Goal: Check status: Check status

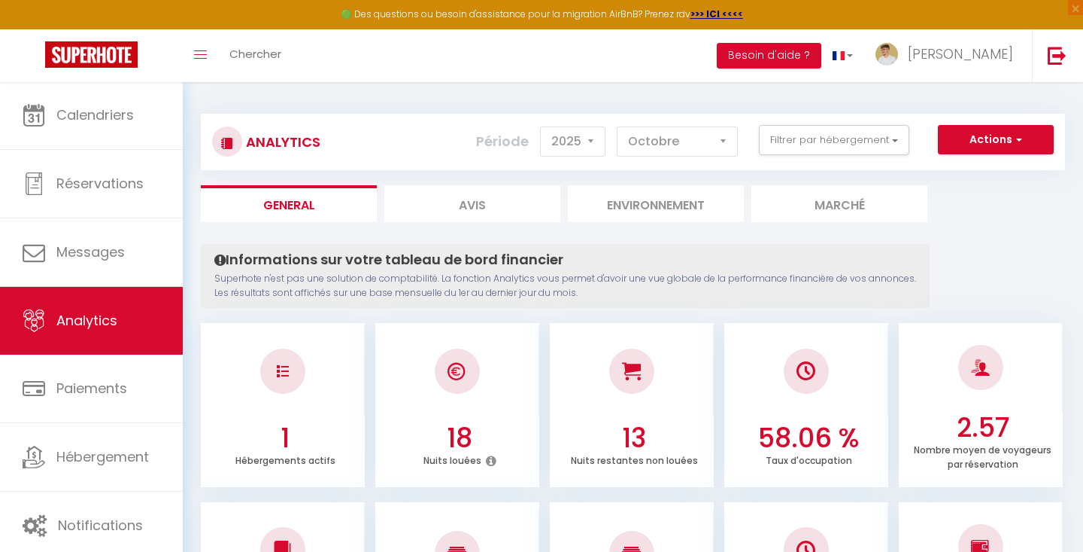
select select "2025"
select select "10"
click at [881, 141] on button "Filtrer par hébergement" at bounding box center [834, 140] width 150 height 30
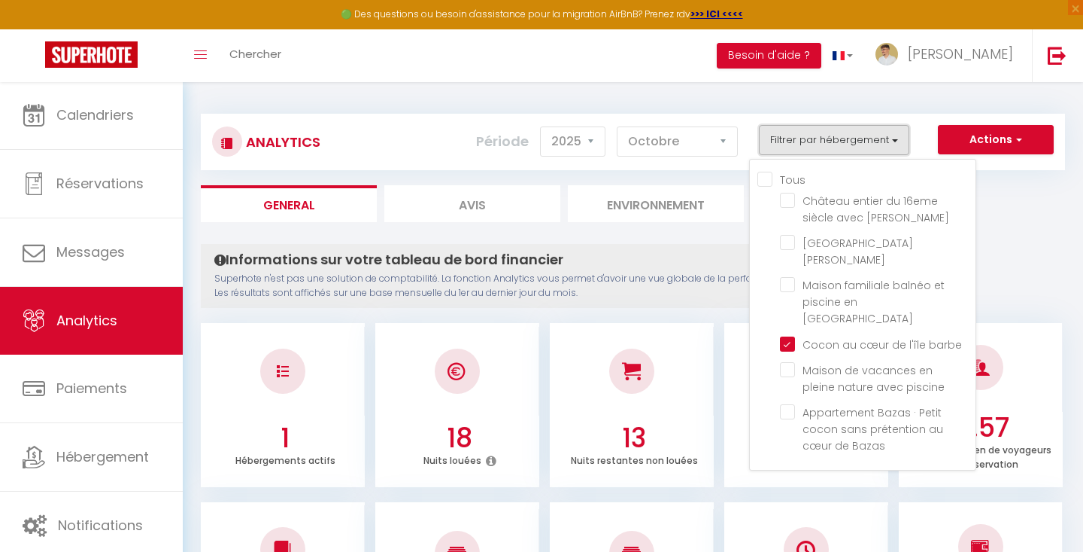
scroll to position [0, 0]
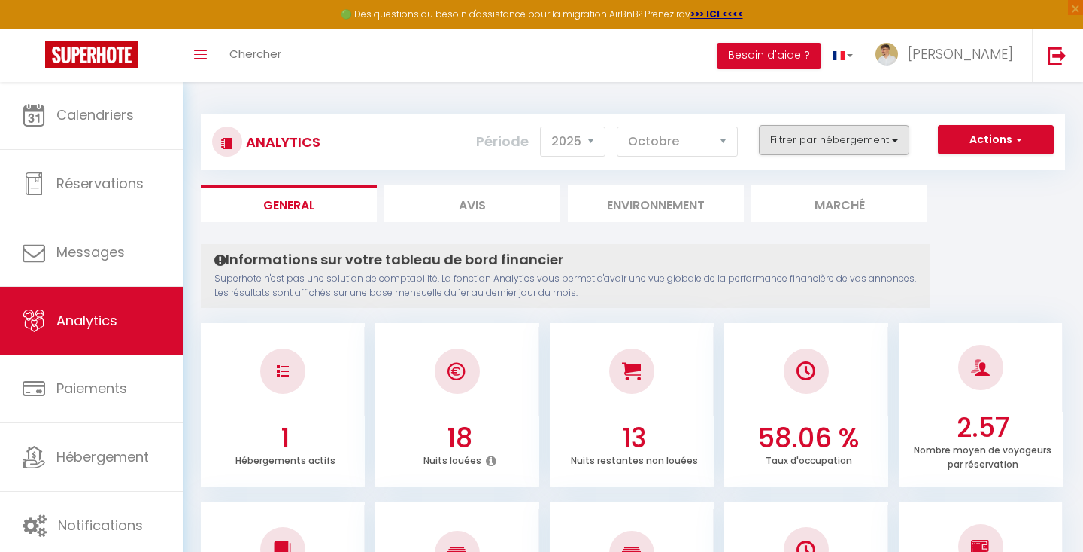
click at [884, 131] on button "Filtrer par hébergement" at bounding box center [834, 140] width 150 height 30
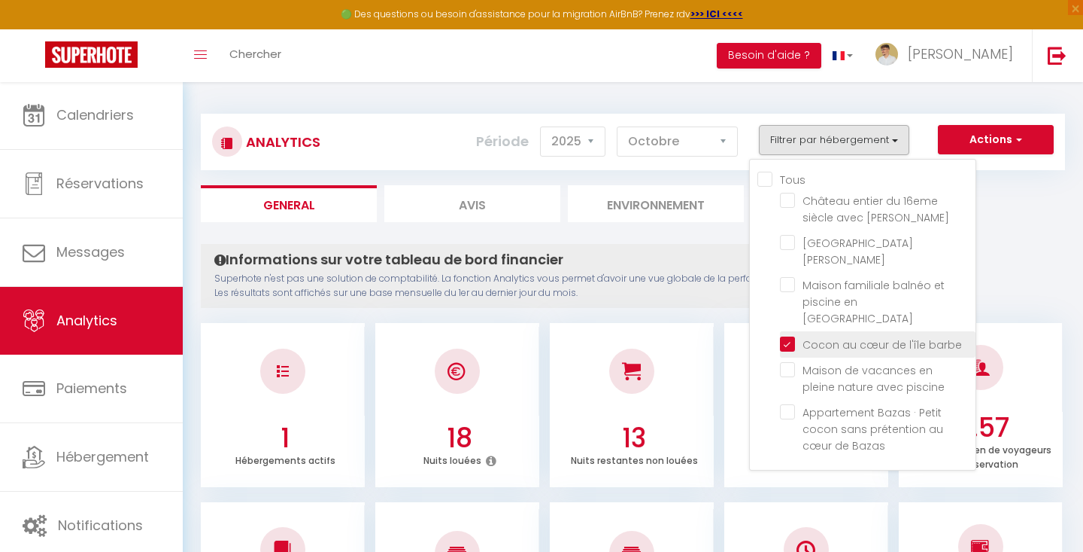
click at [789, 336] on barbe "checkbox" at bounding box center [878, 343] width 196 height 15
checkbox barbe "false"
checkbox jacuzzi "false"
checkbox Bouge "false"
checkbox Gironde "false"
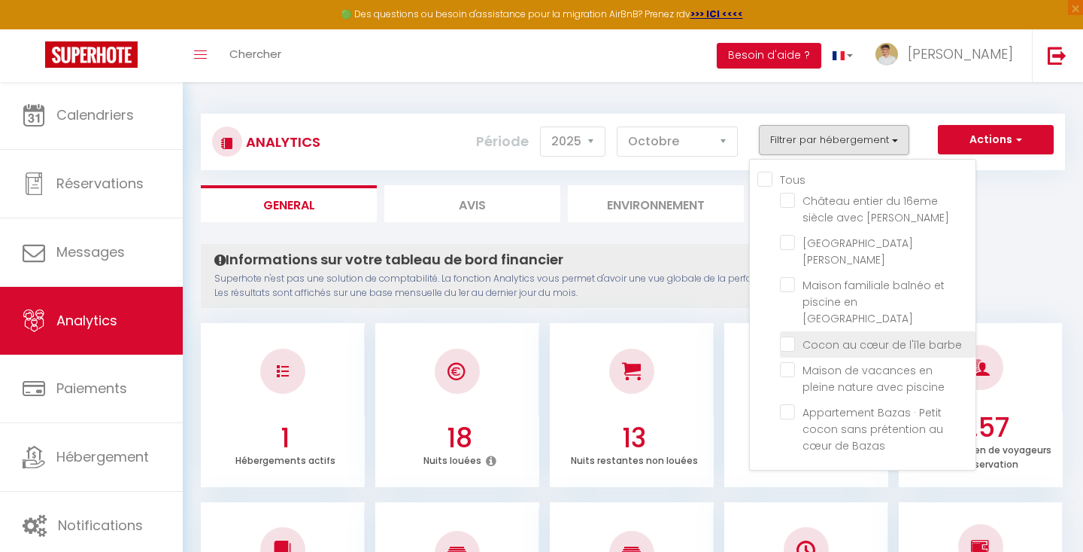
checkbox piscine "false"
checkbox Bazas "false"
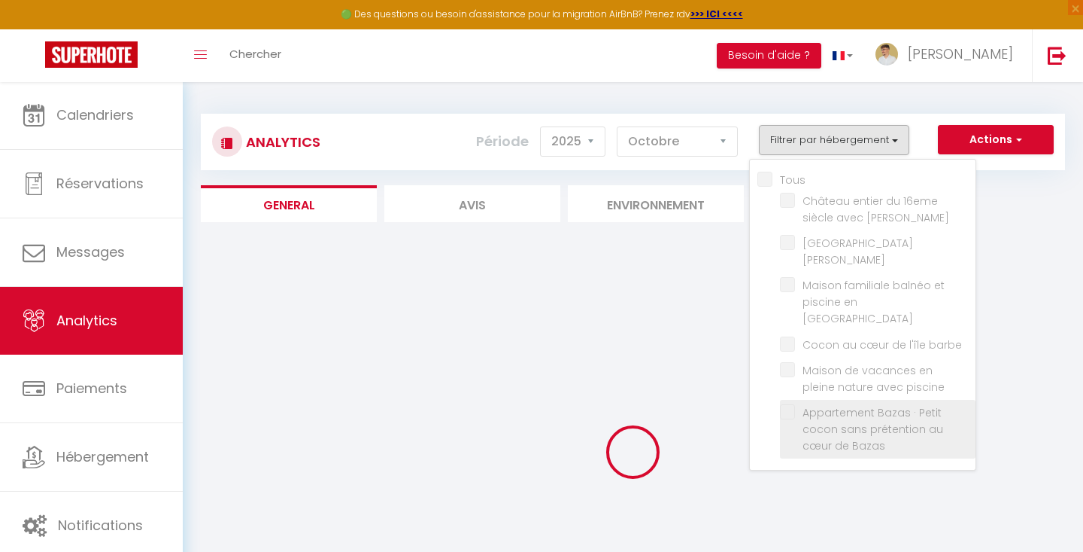
checkbox jacuzzi "false"
checkbox Bouge "false"
checkbox Gironde "false"
checkbox piscine "false"
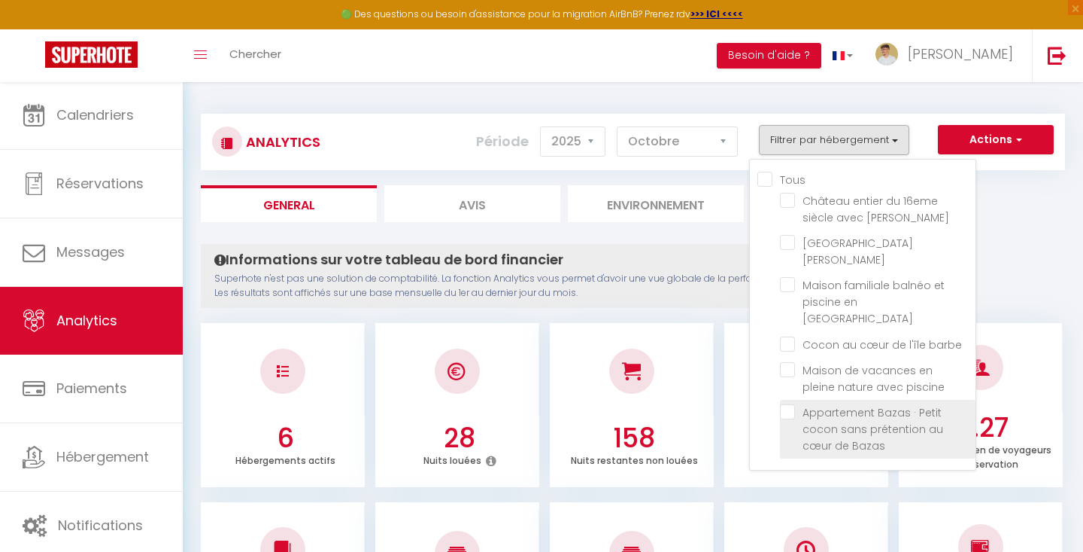
click at [787, 404] on Bazas "checkbox" at bounding box center [878, 411] width 196 height 15
checkbox Bazas "true"
checkbox jacuzzi "false"
checkbox Bouge "false"
checkbox Gironde "false"
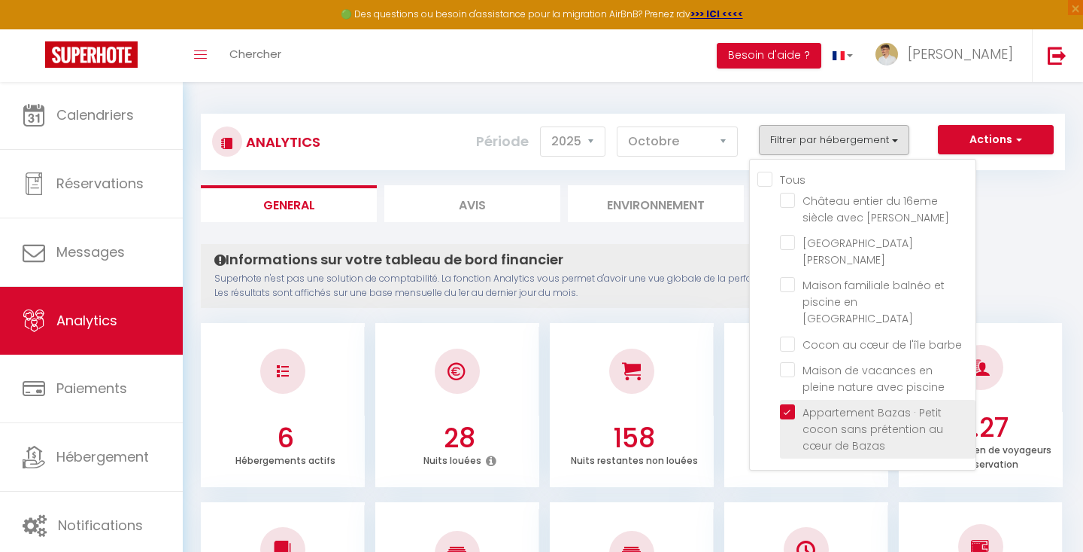
checkbox piscine "false"
checkbox jacuzzi "false"
checkbox Bouge "false"
checkbox Gironde "false"
checkbox piscine "false"
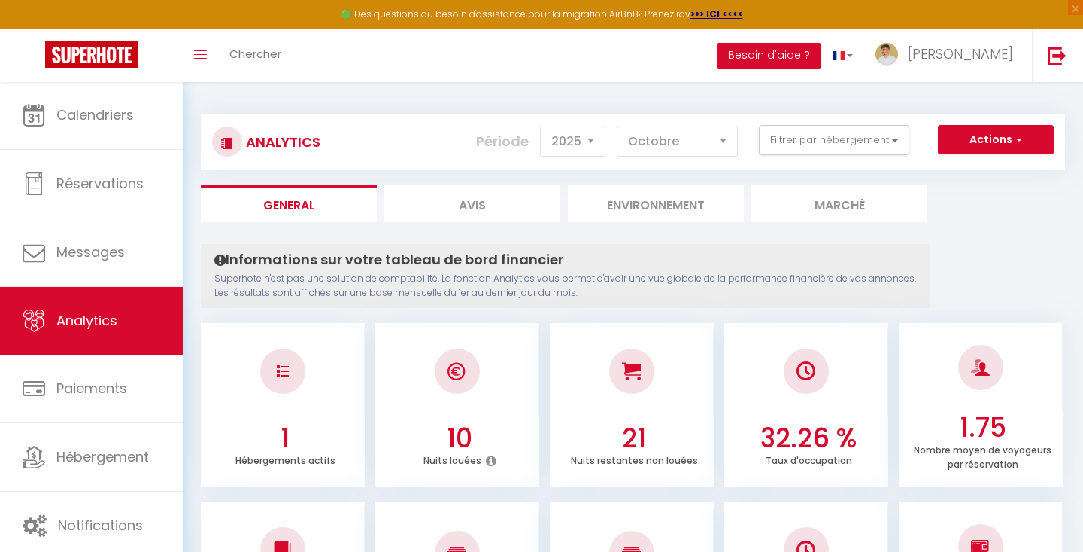
scroll to position [-1, 0]
click at [930, 168] on div "Analytics Actions Génération SuperConciergerie Génération SuperAnalyzer Générat…" at bounding box center [633, 142] width 865 height 56
click at [895, 156] on div "Actions Génération SuperConciergerie Génération SuperAnalyzer Génération SuperE…" at bounding box center [705, 142] width 718 height 34
click at [881, 147] on button "Filtrer par hébergement" at bounding box center [834, 140] width 150 height 30
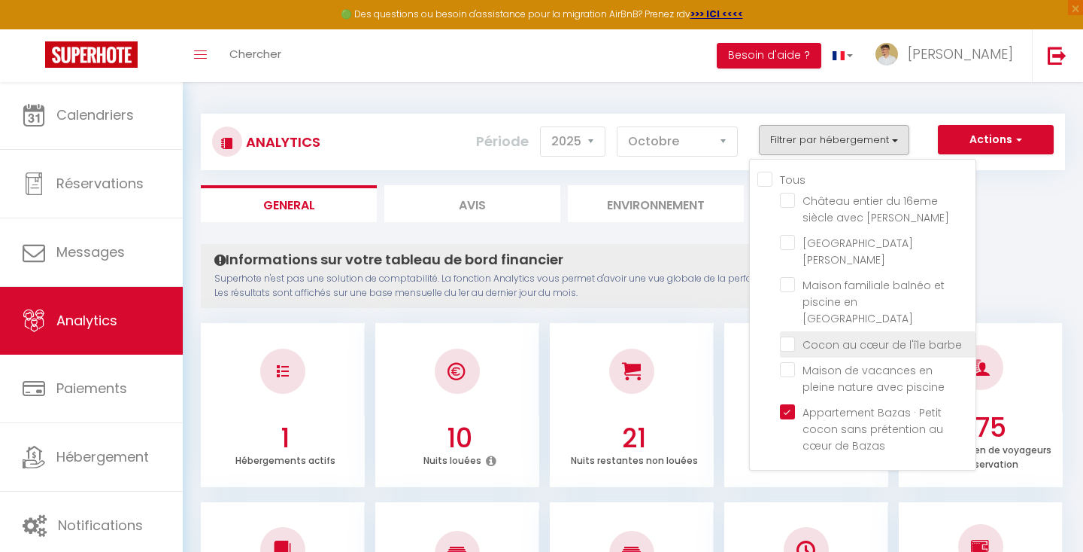
click at [807, 336] on barbe "checkbox" at bounding box center [878, 343] width 196 height 15
checkbox barbe "true"
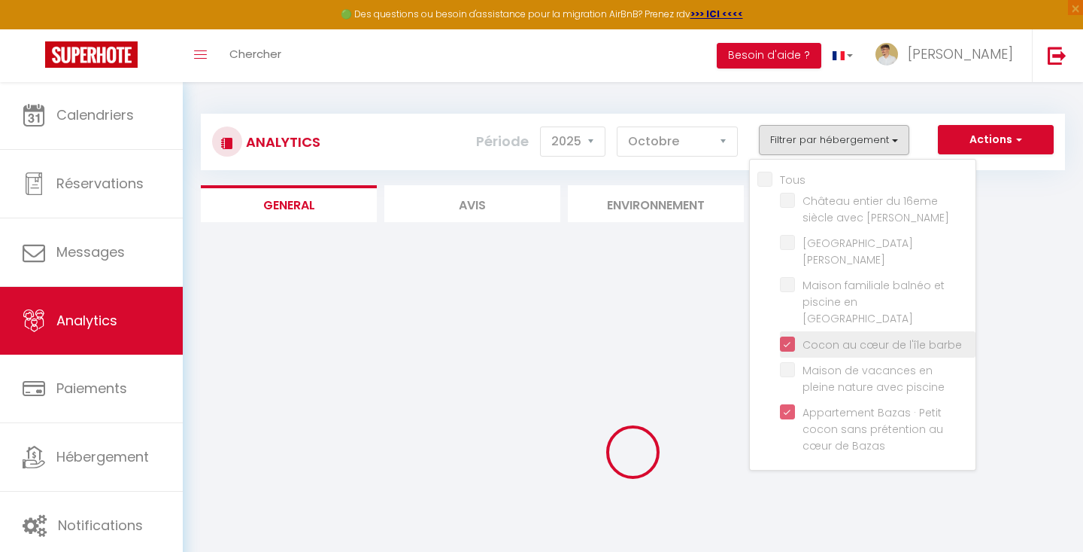
checkbox jacuzzi "false"
checkbox Bouge "false"
checkbox Gironde "false"
checkbox piscine "false"
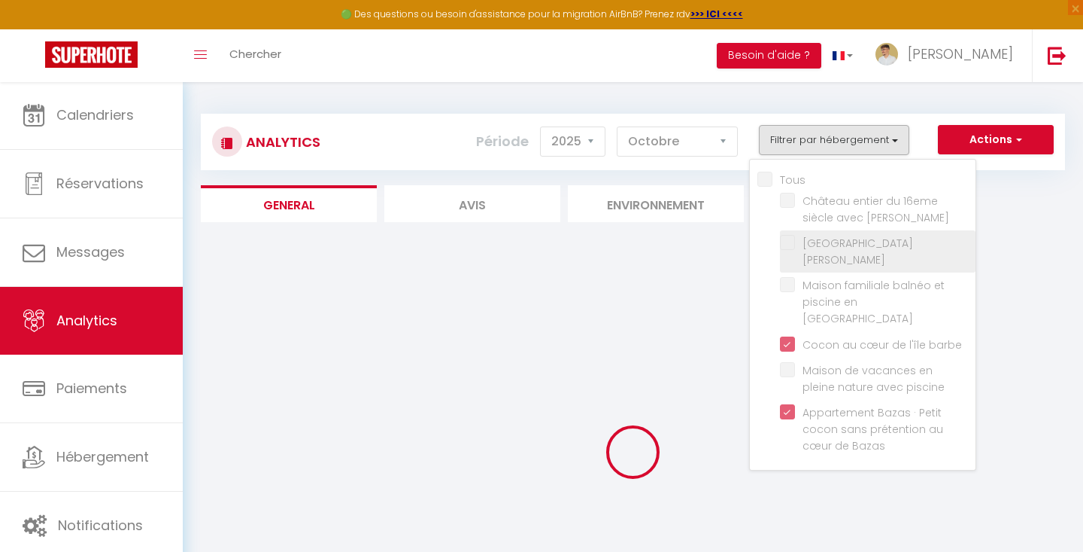
checkbox jacuzzi "false"
checkbox Bouge "false"
checkbox Gironde "false"
checkbox piscine "false"
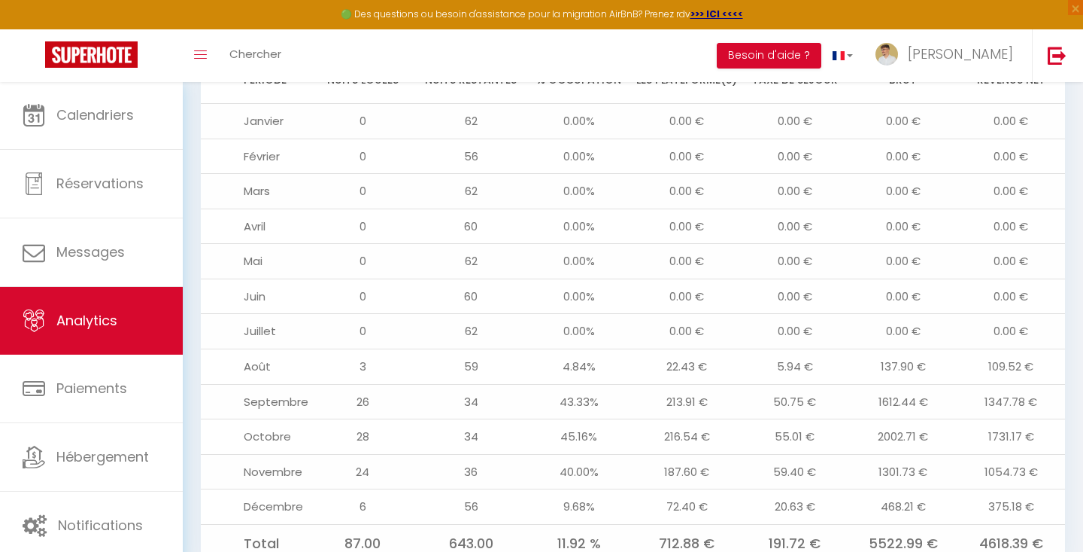
scroll to position [1682, 0]
click at [895, 454] on td "1301.73 €" at bounding box center [903, 471] width 108 height 35
click at [991, 454] on td "1054.73 €" at bounding box center [1011, 471] width 108 height 35
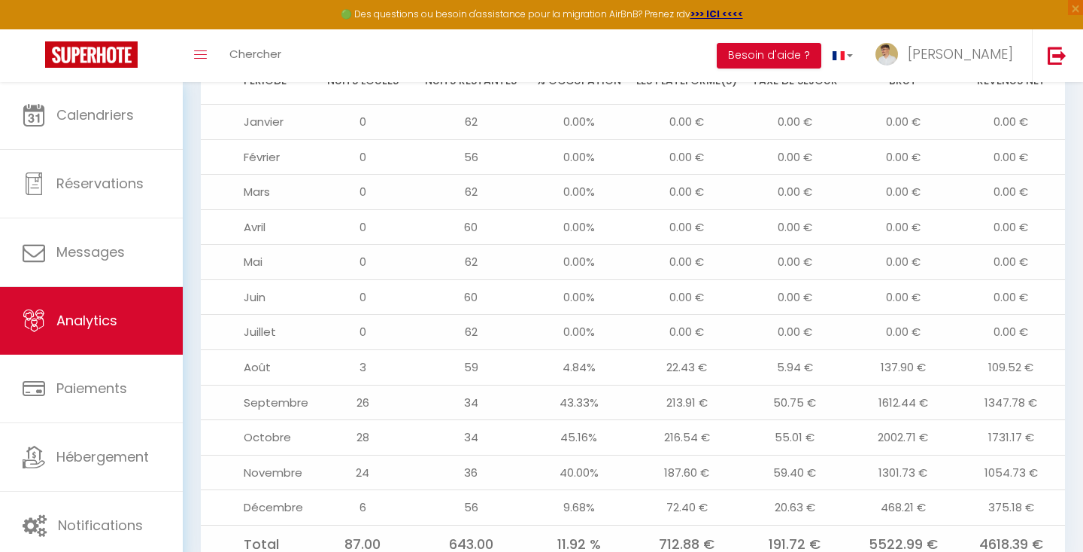
click at [986, 454] on td "1054.73 €" at bounding box center [1011, 471] width 108 height 35
click at [990, 420] on td "1731.17 €" at bounding box center [1011, 437] width 108 height 35
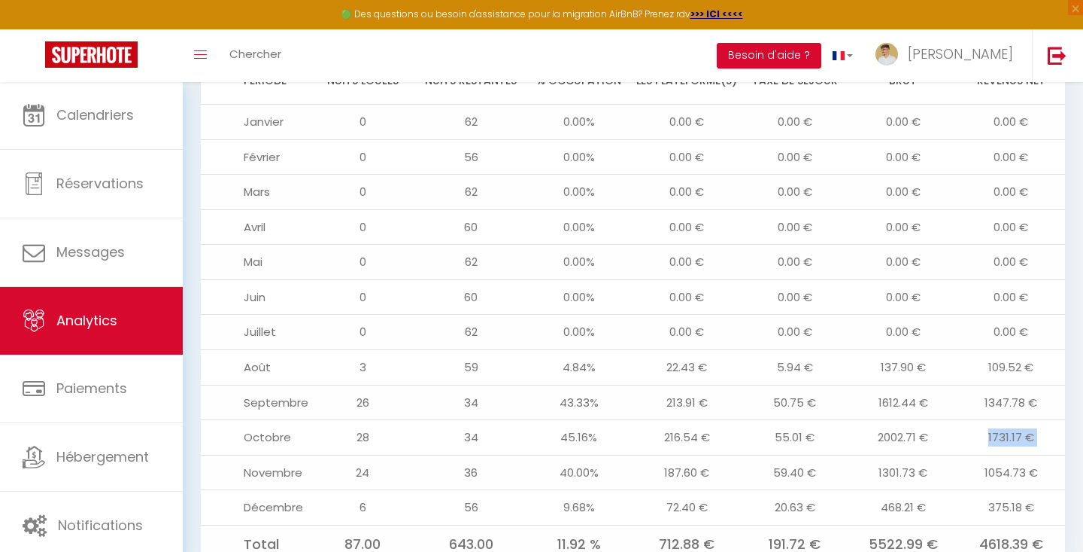
click at [990, 420] on td "1731.17 €" at bounding box center [1011, 437] width 108 height 35
click at [992, 490] on td "375.18 €" at bounding box center [1011, 507] width 108 height 35
drag, startPoint x: 978, startPoint y: 380, endPoint x: 1048, endPoint y: 377, distance: 70.0
click at [1048, 420] on td "1731.17 €" at bounding box center [1011, 437] width 108 height 35
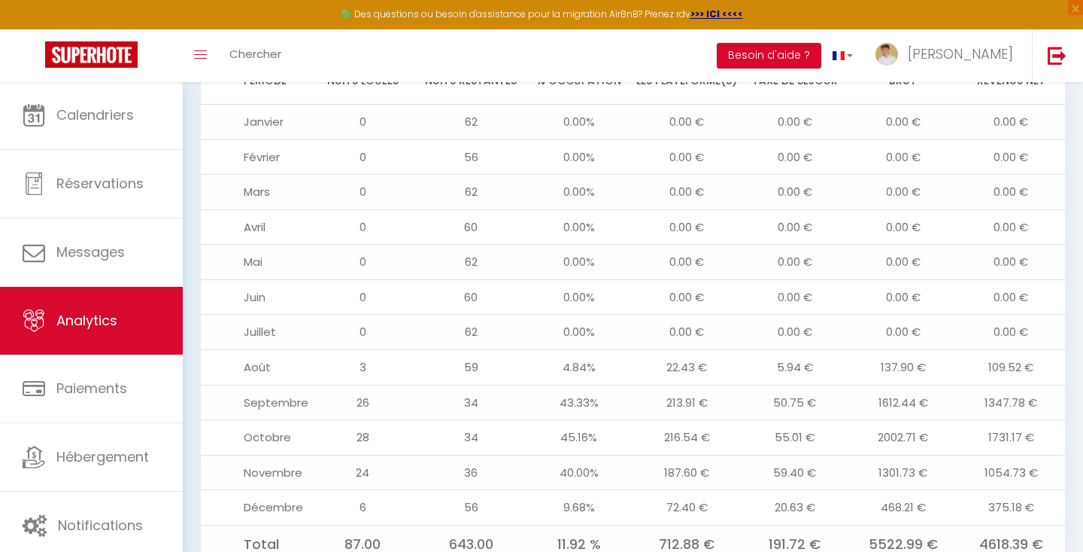
drag, startPoint x: 1040, startPoint y: 377, endPoint x: 962, endPoint y: 378, distance: 78.3
click at [962, 420] on td "1731.17 €" at bounding box center [1011, 437] width 108 height 35
click at [1003, 420] on td "1731.17 €" at bounding box center [1011, 437] width 108 height 35
click at [1002, 420] on td "1731.17 €" at bounding box center [1011, 437] width 108 height 35
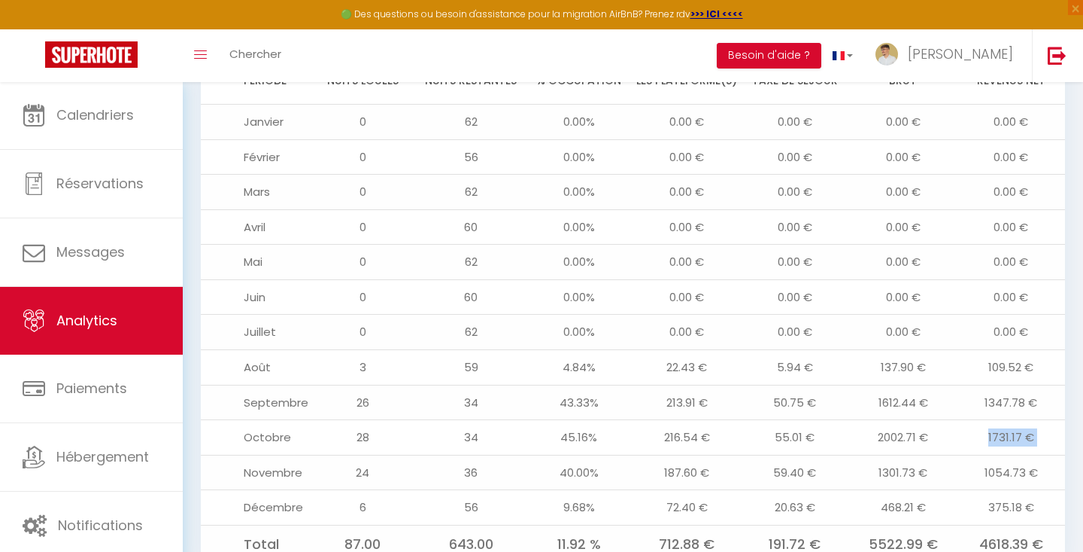
click at [1002, 420] on td "1731.17 €" at bounding box center [1011, 437] width 108 height 35
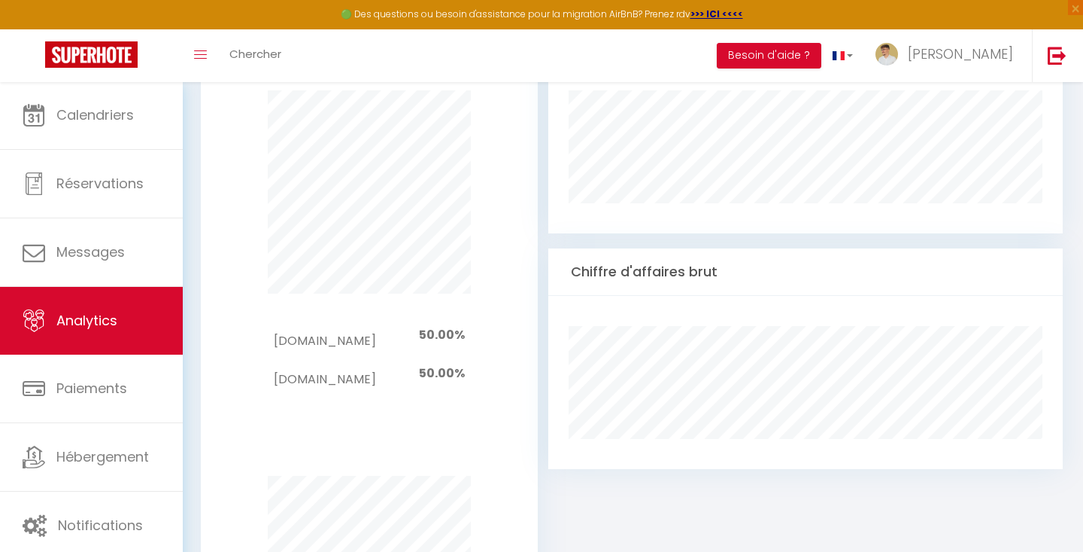
scroll to position [713, 0]
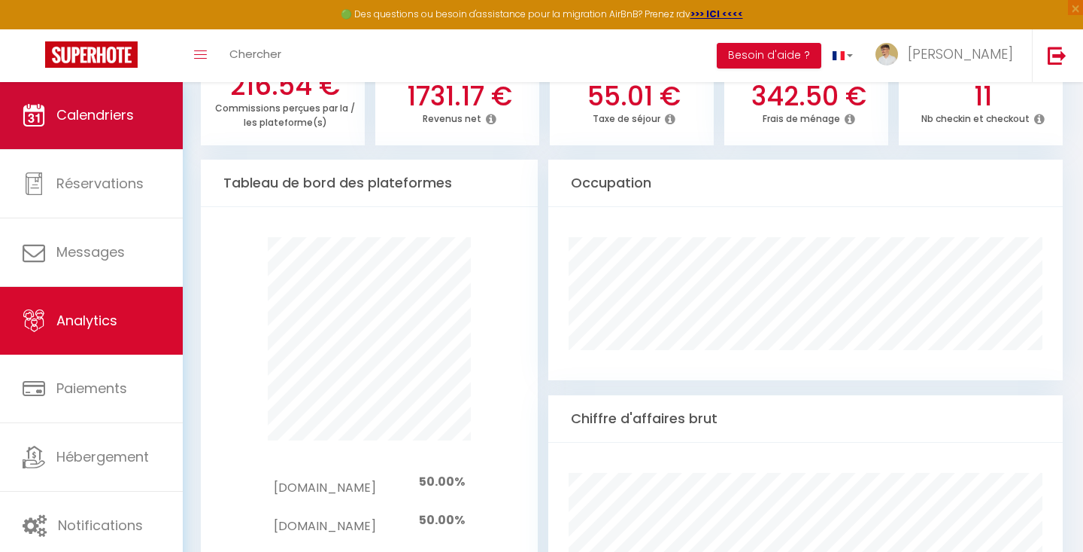
click at [84, 105] on span "Calendriers" at bounding box center [94, 114] width 77 height 19
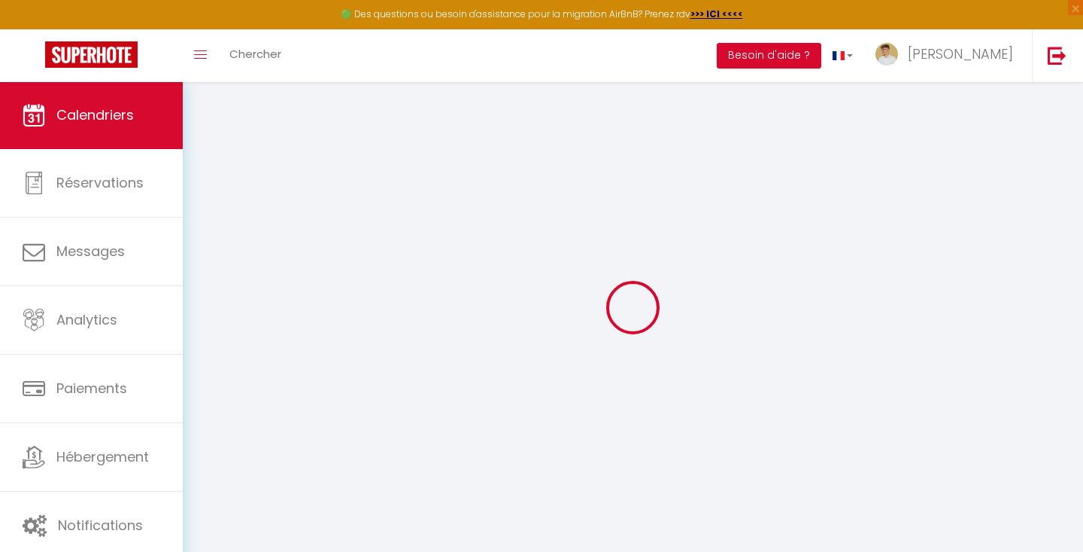
select select
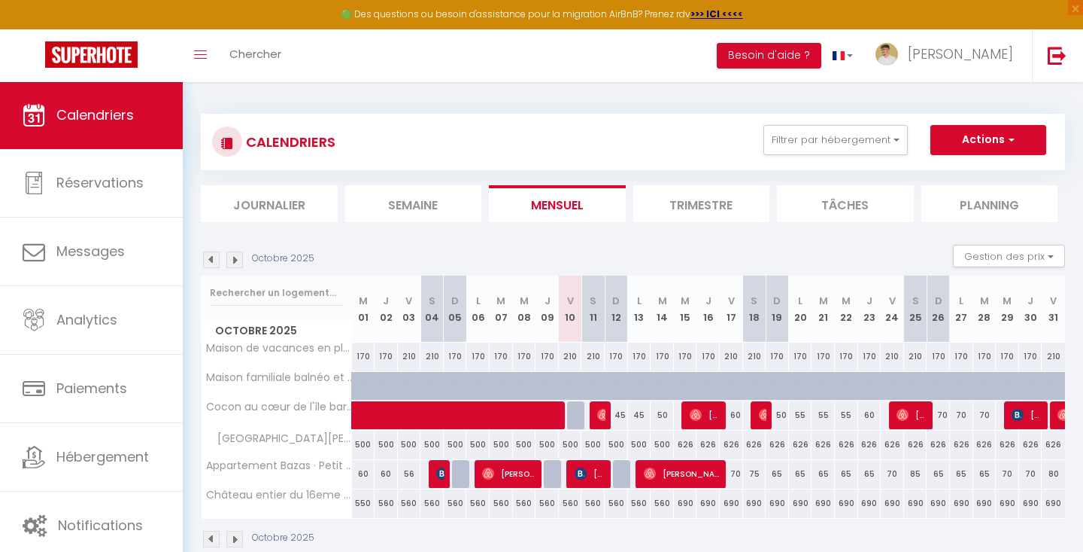
scroll to position [71, 0]
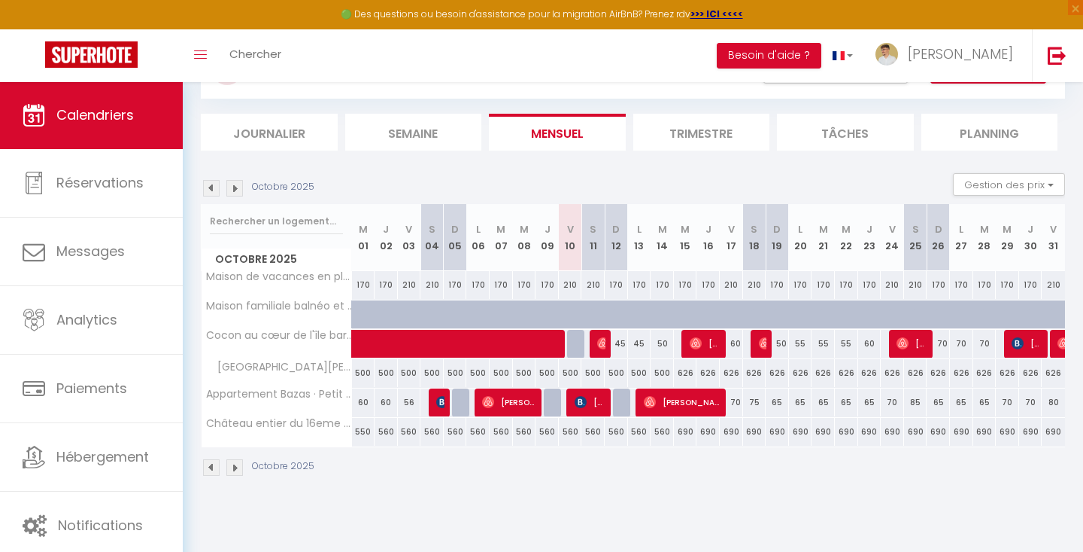
click at [599, 337] on img at bounding box center [603, 343] width 12 height 12
select select "OK"
select select "0"
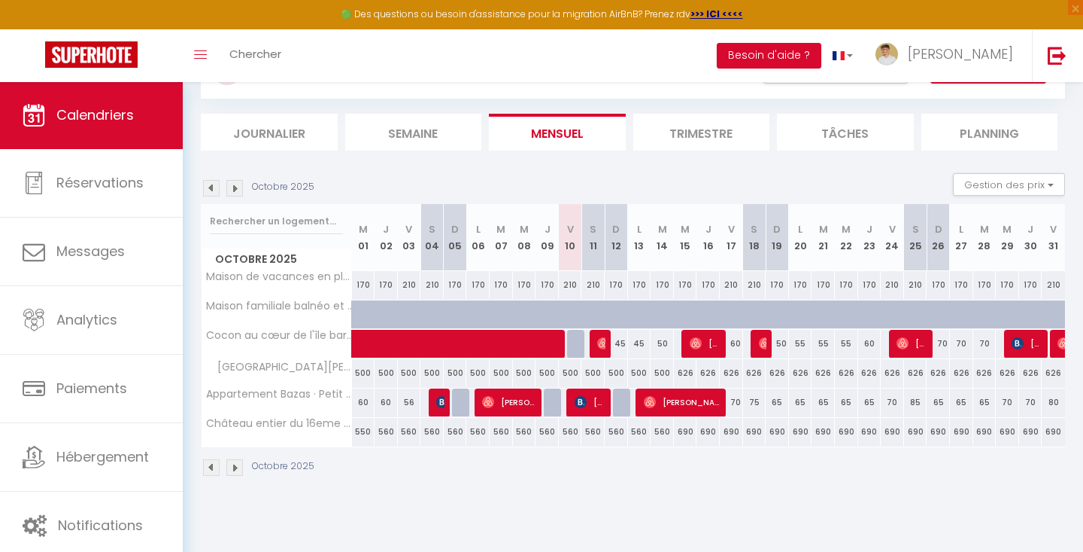
select select "1"
select select
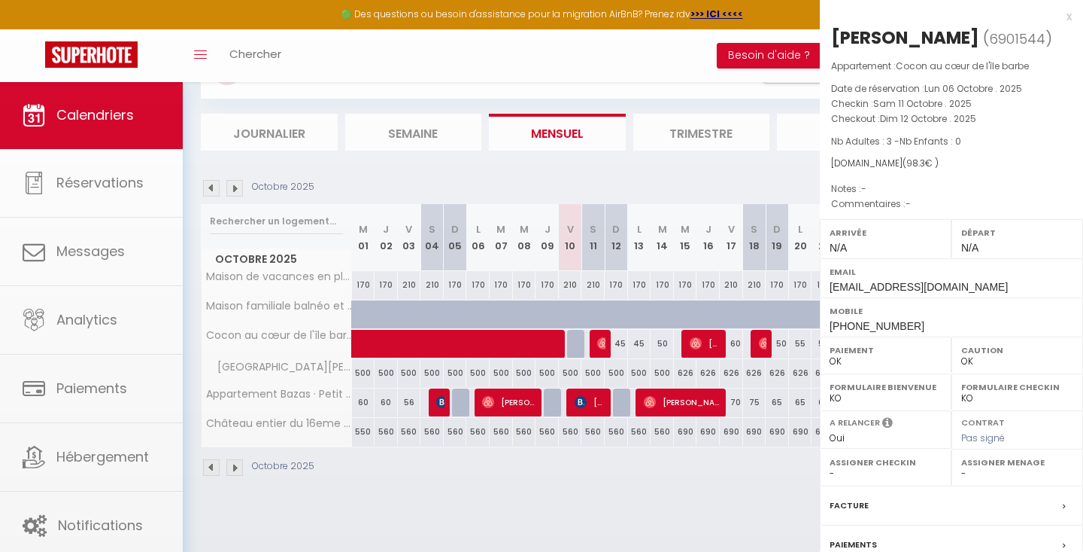
select select "51818"
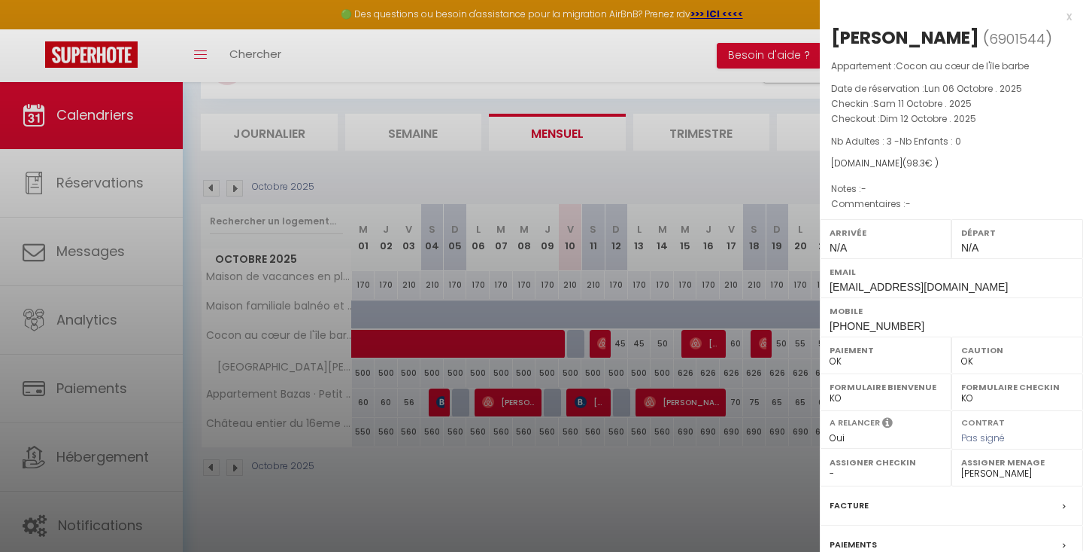
click at [1065, 22] on div "x" at bounding box center [946, 17] width 252 height 18
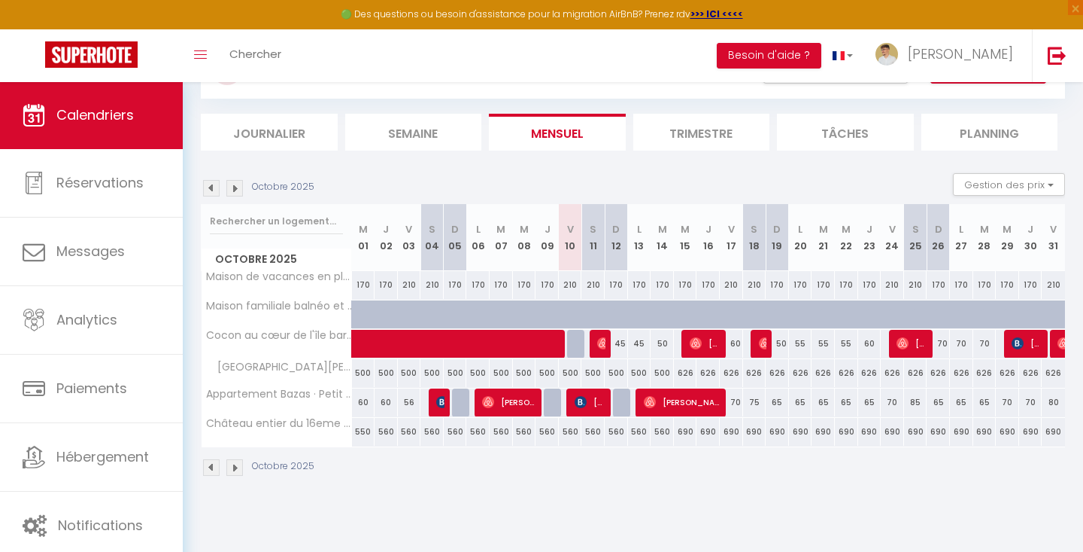
click at [599, 345] on img at bounding box center [603, 343] width 12 height 12
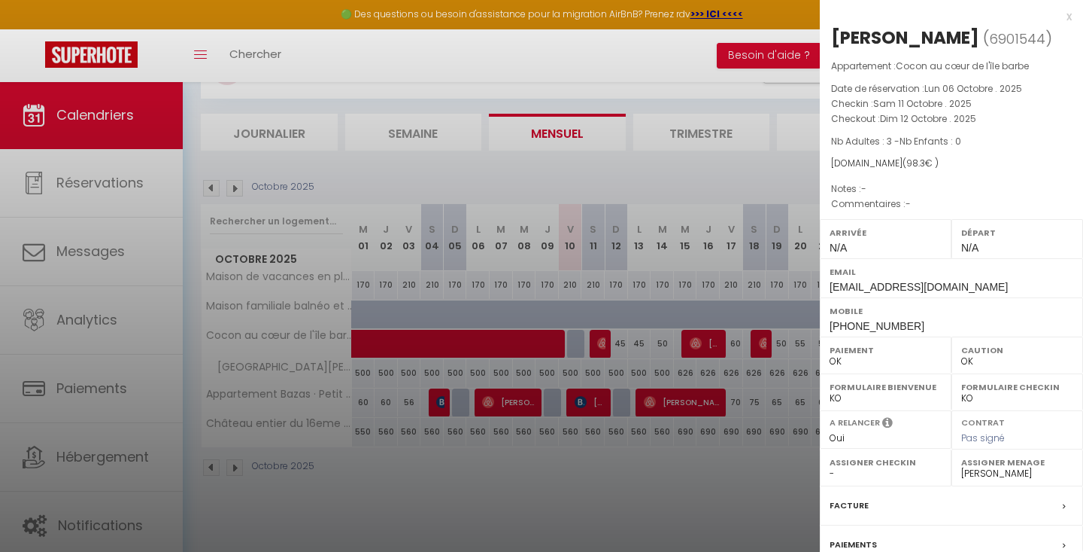
click at [1065, 19] on div "x" at bounding box center [946, 17] width 252 height 18
